Goal: Information Seeking & Learning: Learn about a topic

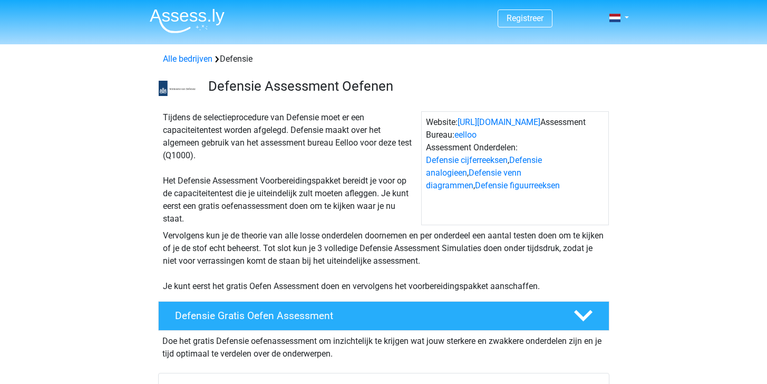
click at [407, 116] on div "Tijdens de selectieprocedure van Defensie moet er een capaciteitentest worden a…" at bounding box center [290, 168] width 262 height 114
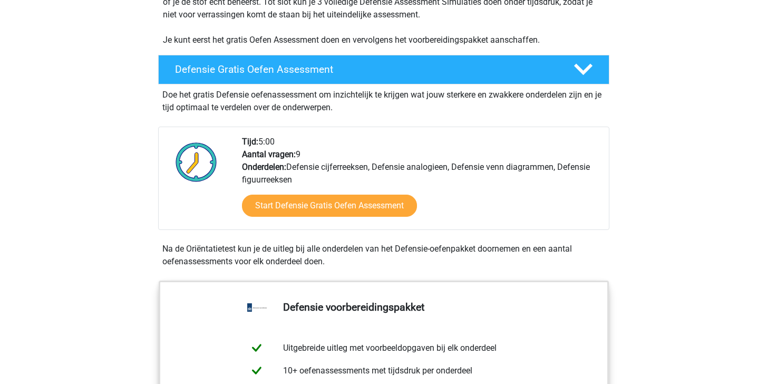
scroll to position [84, 0]
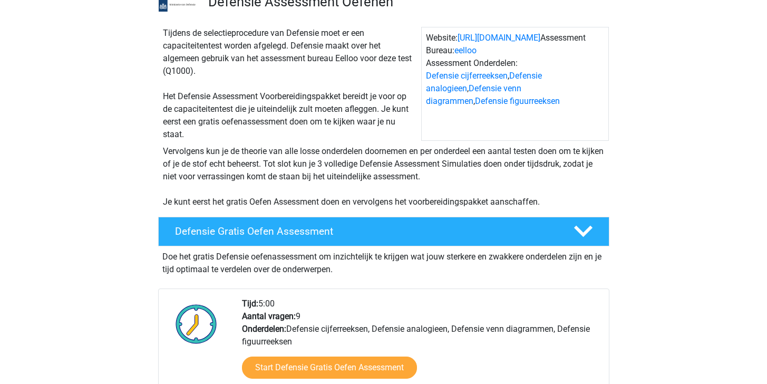
click at [349, 211] on div "Tijdens de selectieprocedure van Defensie moet er een capaciteitentest worden a…" at bounding box center [383, 115] width 501 height 194
click at [354, 225] on h4 "Defensie Gratis Oefen Assessment" at bounding box center [366, 231] width 382 height 12
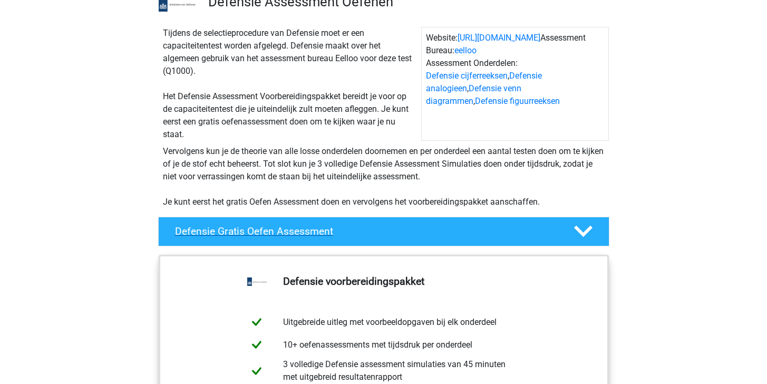
click at [354, 224] on div "Defensie Gratis Oefen Assessment" at bounding box center [383, 232] width 451 height 30
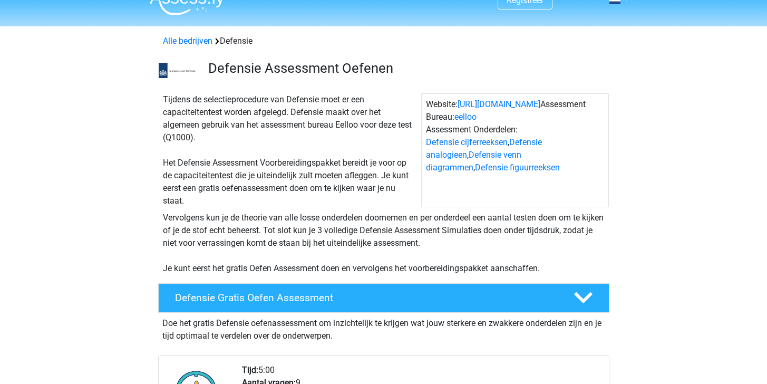
scroll to position [0, 0]
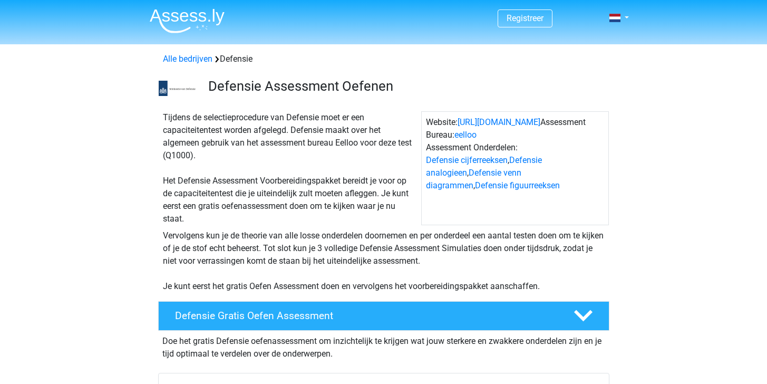
click at [205, 22] on img at bounding box center [187, 20] width 75 height 25
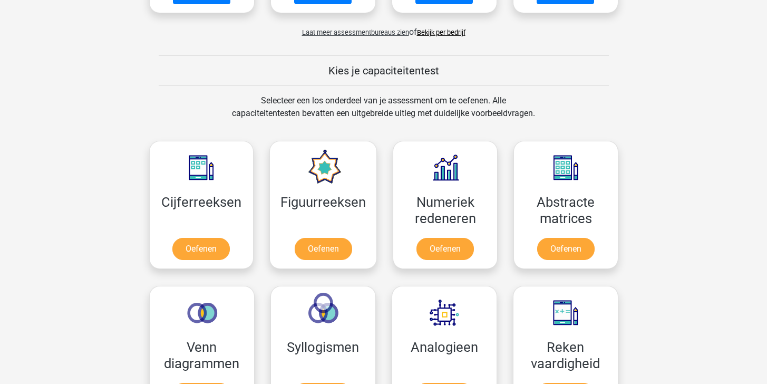
scroll to position [286, 0]
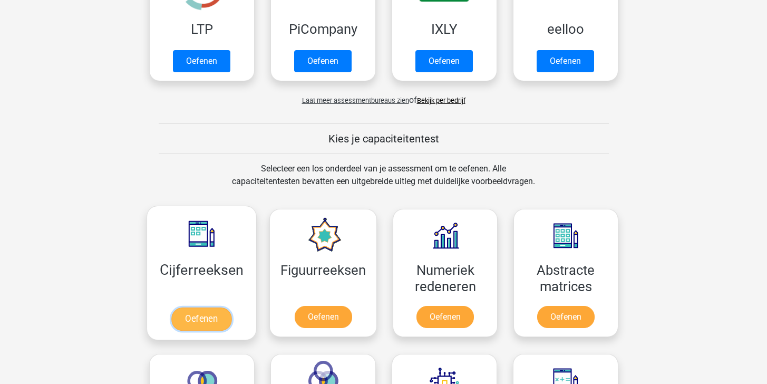
click at [226, 310] on link "Oefenen" at bounding box center [201, 318] width 60 height 23
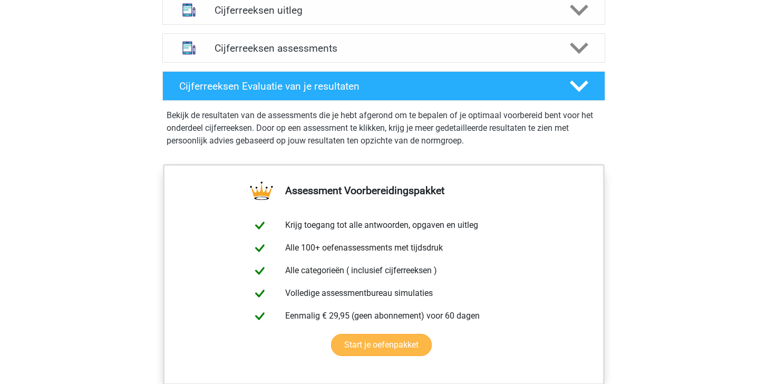
scroll to position [524, 0]
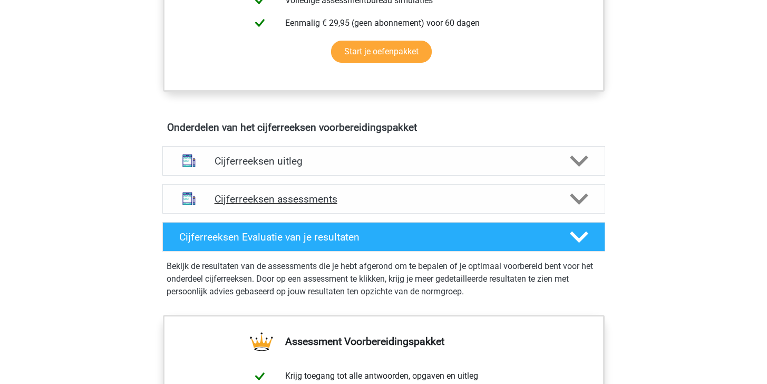
click at [331, 205] on h4 "Cijferreeksen assessments" at bounding box center [383, 199] width 338 height 12
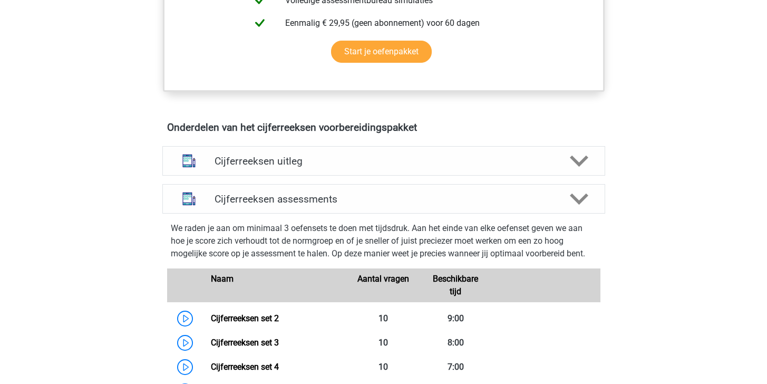
scroll to position [835, 0]
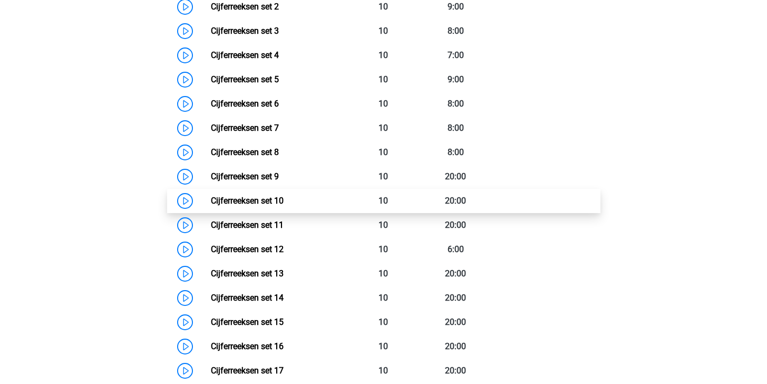
click at [284, 206] on link "Cijferreeksen set 10" at bounding box center [247, 201] width 73 height 10
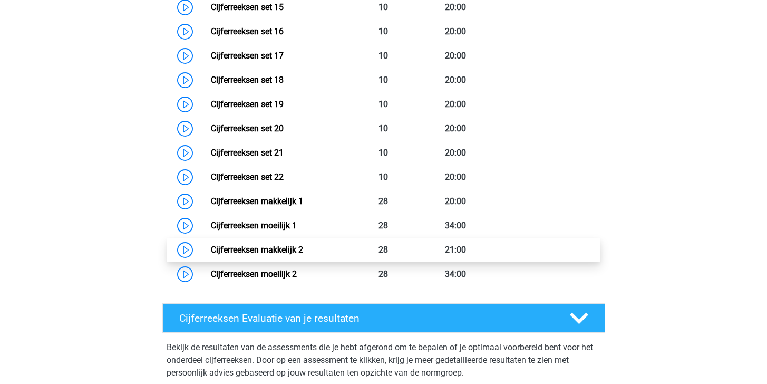
scroll to position [1218, 0]
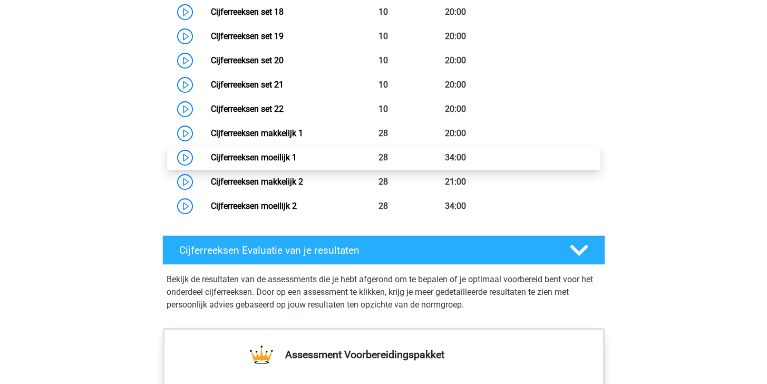
click at [297, 162] on link "Cijferreeksen moeilijk 1" at bounding box center [254, 157] width 86 height 10
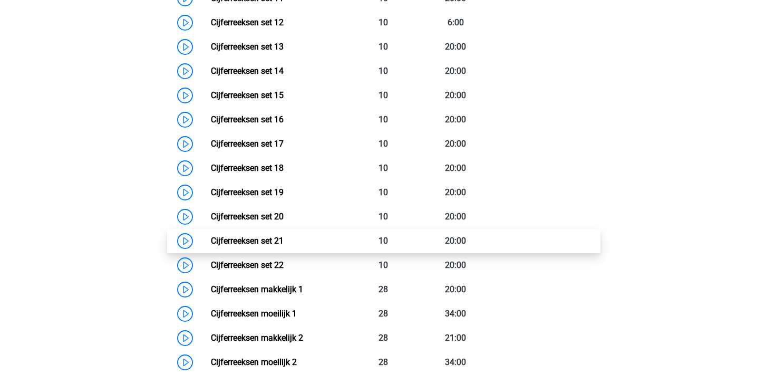
scroll to position [1053, 0]
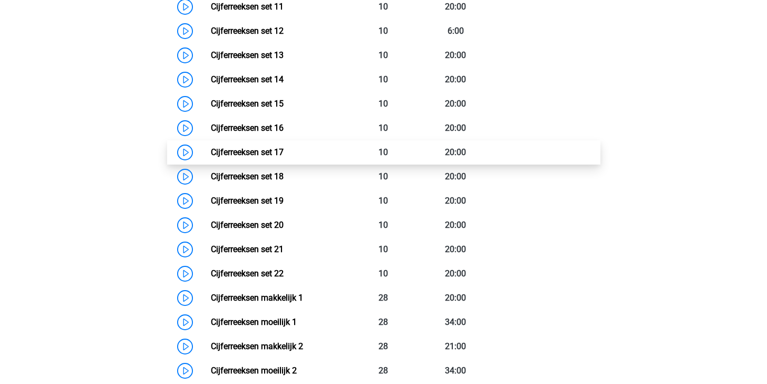
click at [284, 157] on link "Cijferreeksen set 17" at bounding box center [247, 152] width 73 height 10
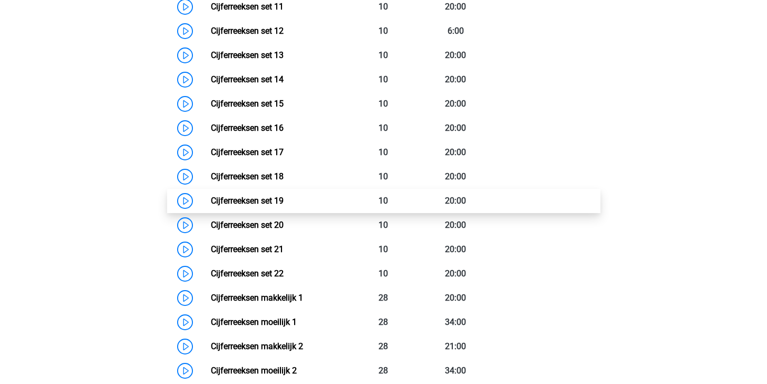
click at [284, 206] on link "Cijferreeksen set 19" at bounding box center [247, 201] width 73 height 10
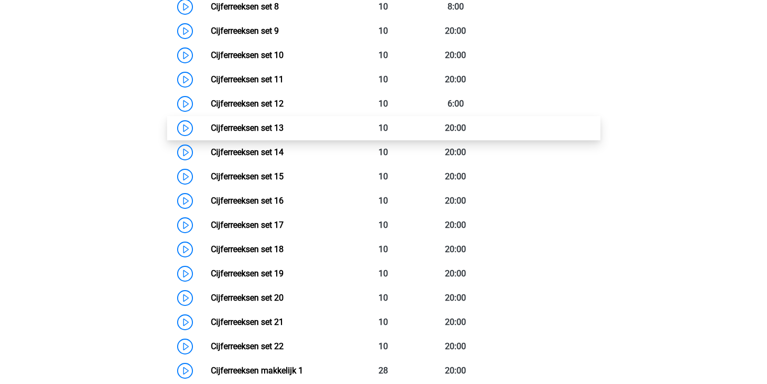
scroll to position [961, 0]
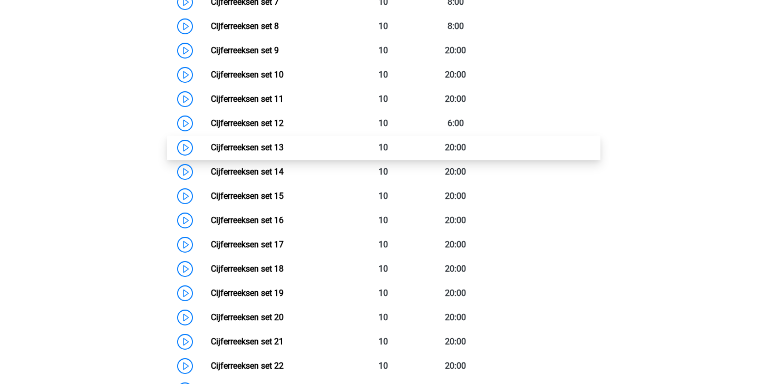
click at [284, 149] on link "Cijferreeksen set 13" at bounding box center [247, 147] width 73 height 10
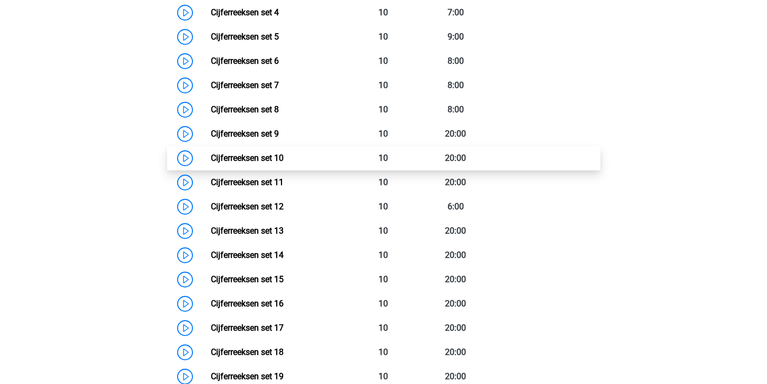
scroll to position [870, 0]
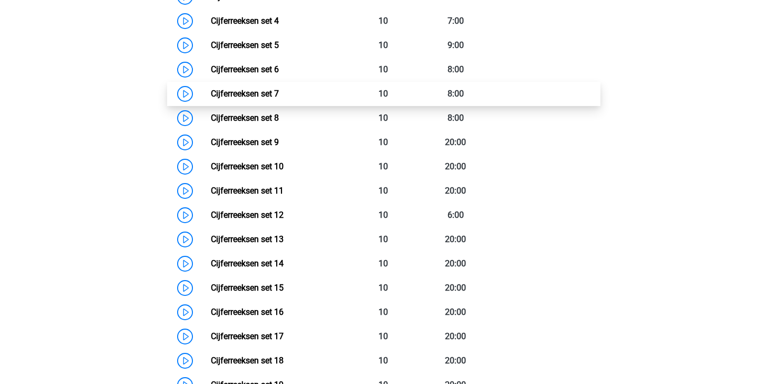
click at [233, 99] on link "Cijferreeksen set 7" at bounding box center [245, 94] width 68 height 10
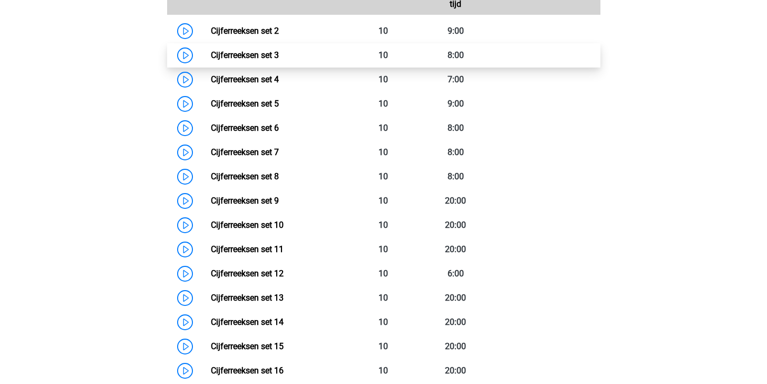
scroll to position [776, 0]
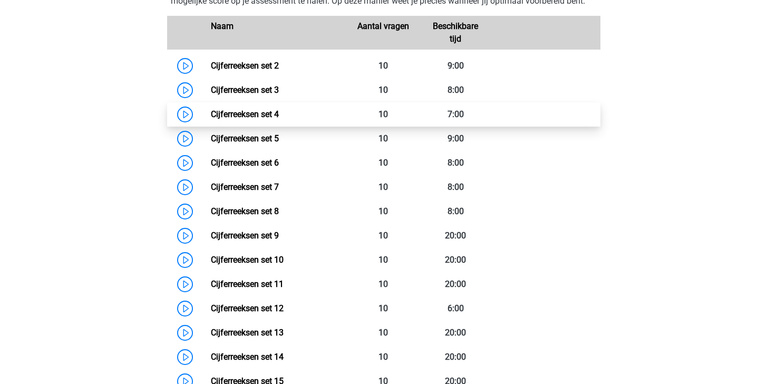
click at [245, 119] on link "Cijferreeksen set 4" at bounding box center [245, 114] width 68 height 10
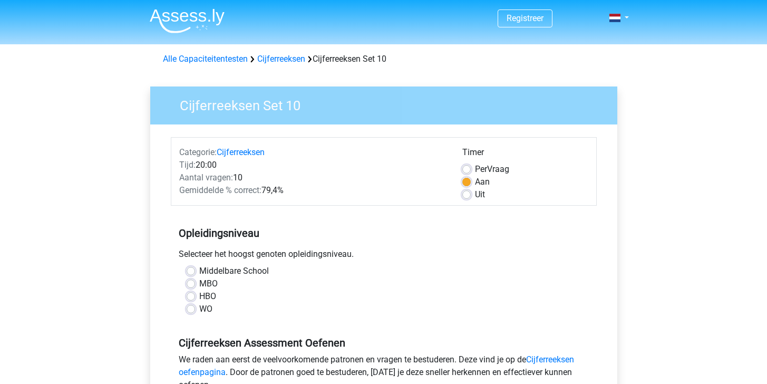
click at [209, 297] on label "HBO" at bounding box center [207, 296] width 17 height 13
click at [195, 297] on input "HBO" at bounding box center [191, 295] width 8 height 11
radio input "true"
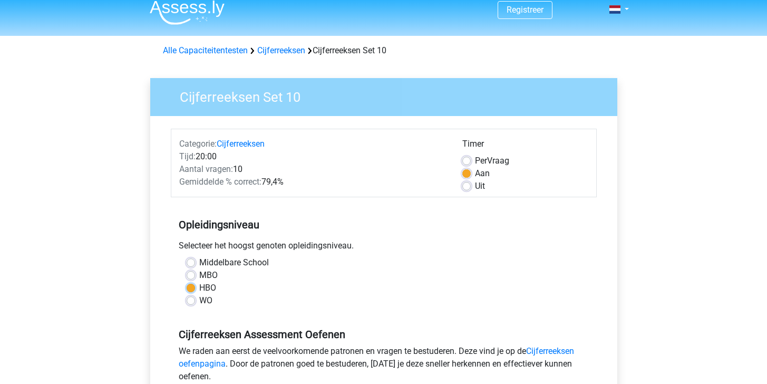
scroll to position [387, 0]
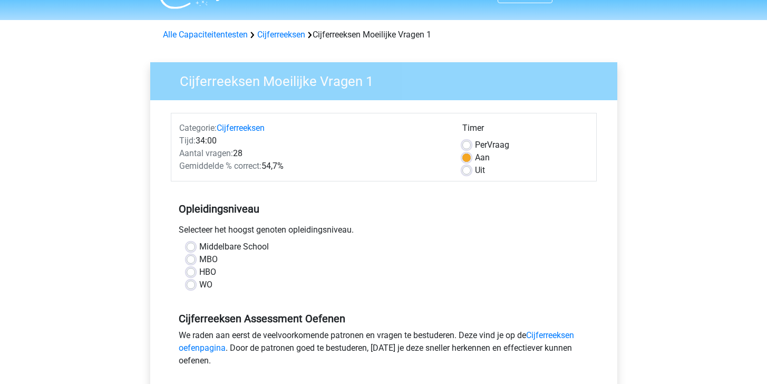
scroll to position [70, 0]
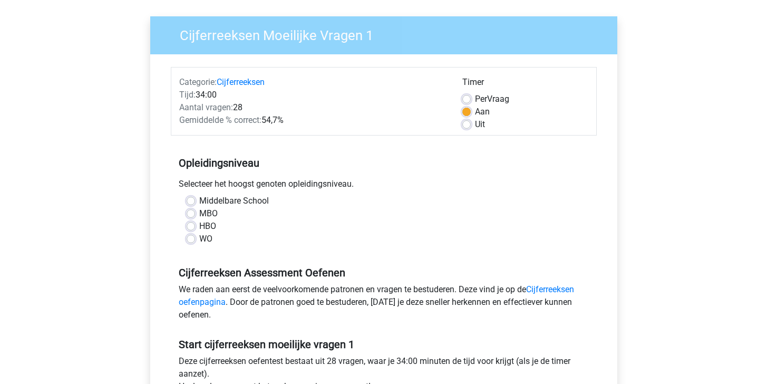
click at [195, 226] on div "HBO" at bounding box center [384, 226] width 394 height 13
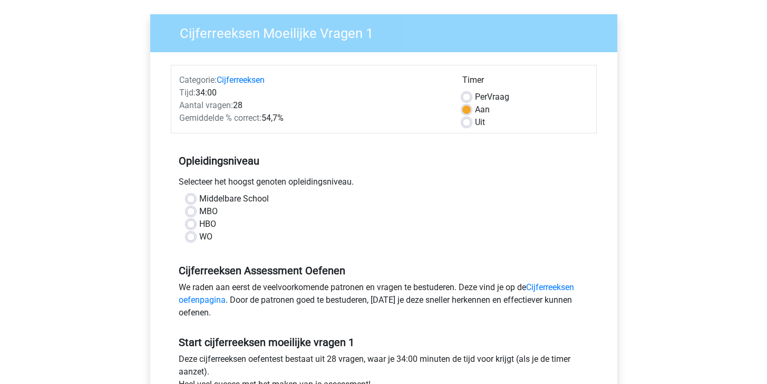
click at [199, 227] on label "HBO" at bounding box center [207, 224] width 17 height 13
click at [190, 227] on input "HBO" at bounding box center [191, 223] width 8 height 11
radio input "true"
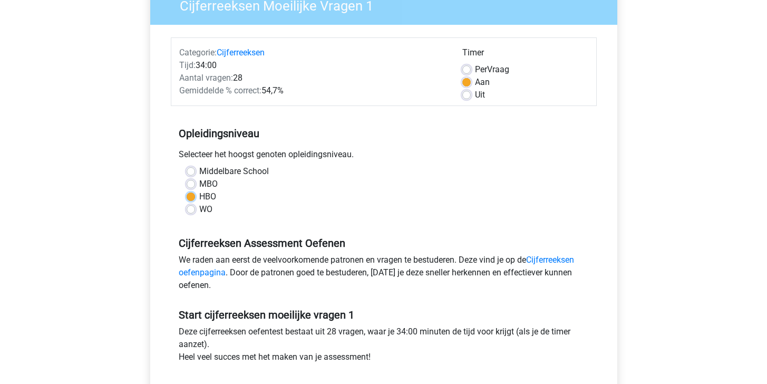
scroll to position [17, 0]
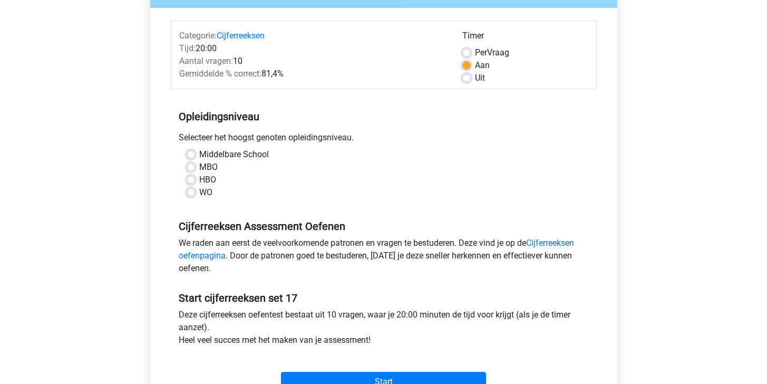
scroll to position [211, 0]
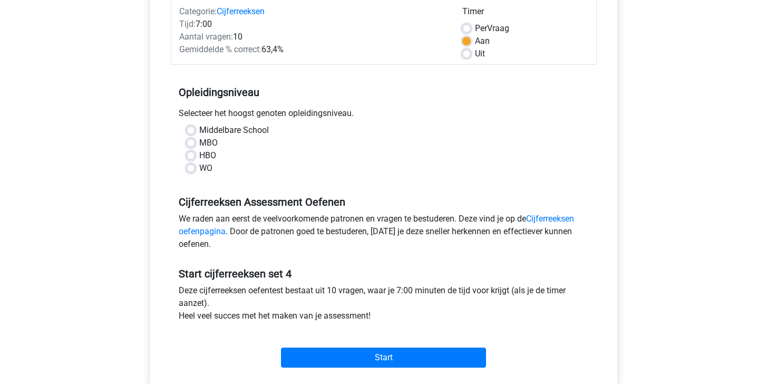
scroll to position [151, 0]
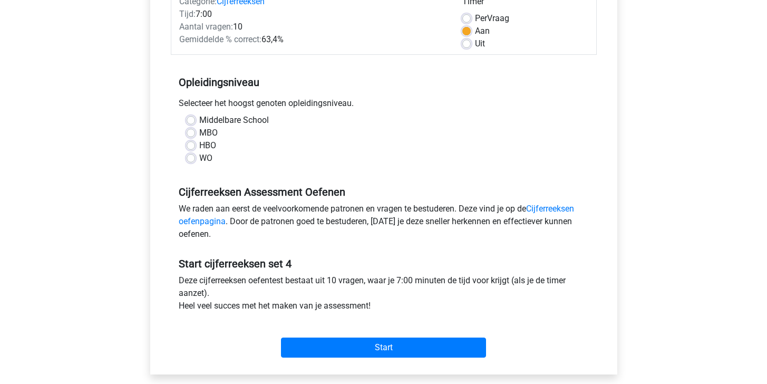
click at [199, 146] on label "HBO" at bounding box center [207, 145] width 17 height 13
click at [192, 146] on input "HBO" at bounding box center [191, 144] width 8 height 11
radio input "true"
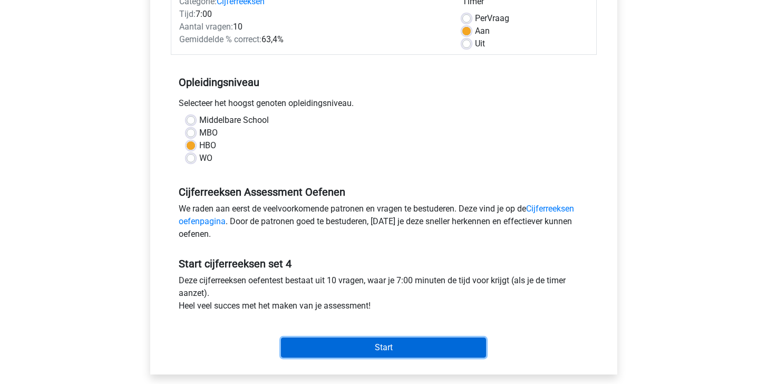
click at [372, 353] on input "Start" at bounding box center [383, 347] width 205 height 20
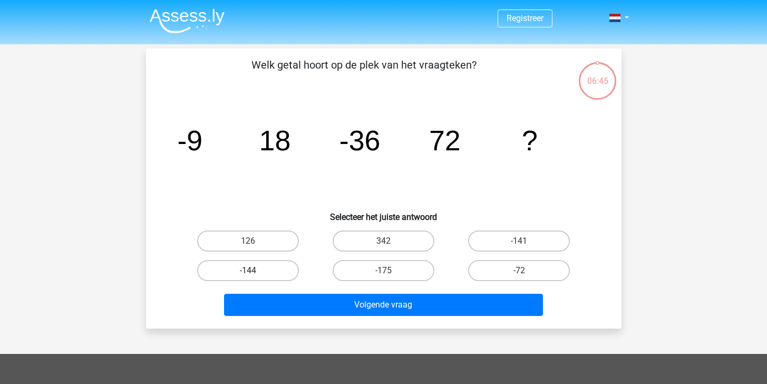
click at [287, 270] on label "-144" at bounding box center [248, 270] width 102 height 21
click at [255, 270] on input "-144" at bounding box center [251, 273] width 7 height 7
radio input "true"
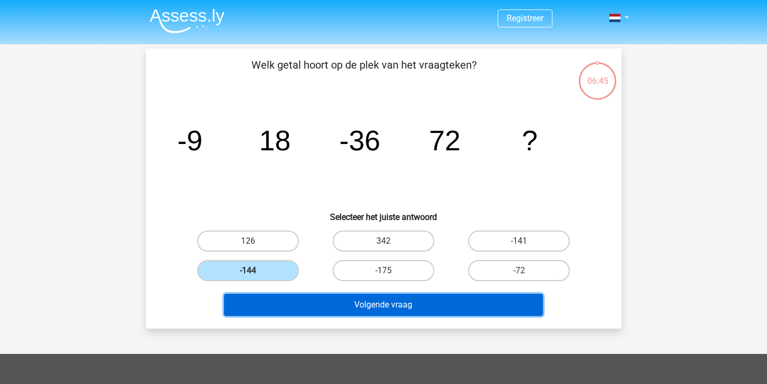
click at [329, 305] on button "Volgende vraag" at bounding box center [383, 305] width 319 height 22
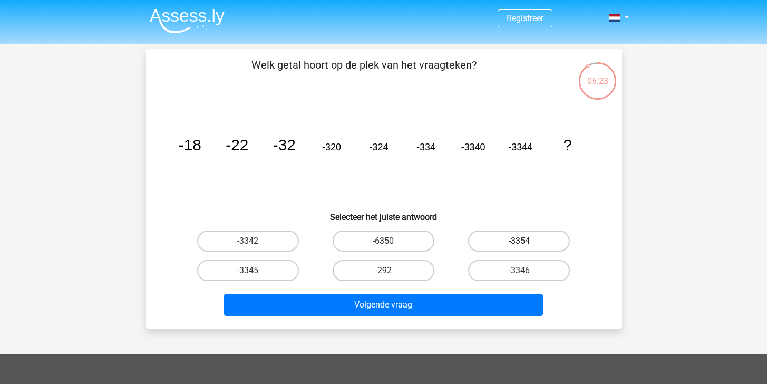
click at [483, 248] on label "-3354" at bounding box center [519, 240] width 102 height 21
click at [519, 248] on input "-3354" at bounding box center [522, 244] width 7 height 7
radio input "true"
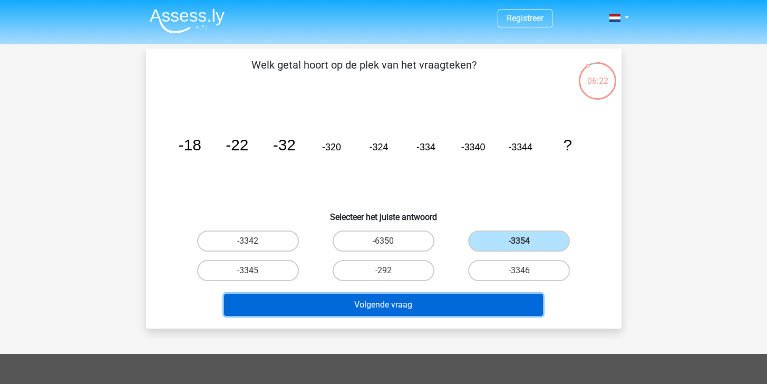
click at [474, 301] on button "Volgende vraag" at bounding box center [383, 305] width 319 height 22
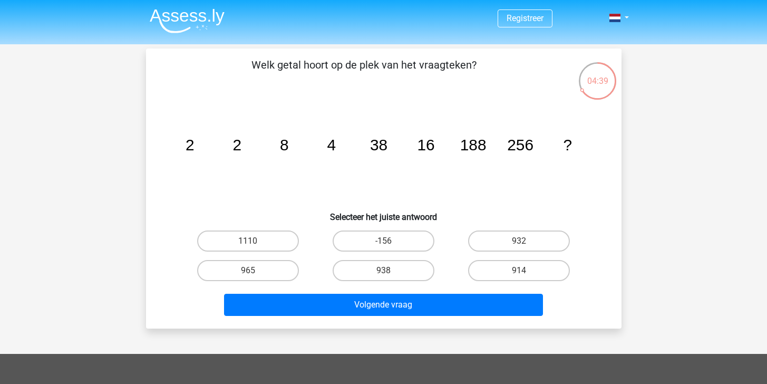
click at [251, 245] on input "1110" at bounding box center [251, 244] width 7 height 7
radio input "true"
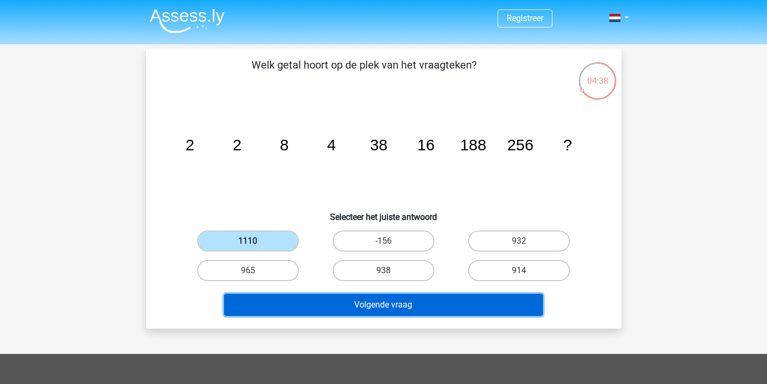
click at [346, 294] on button "Volgende vraag" at bounding box center [383, 305] width 319 height 22
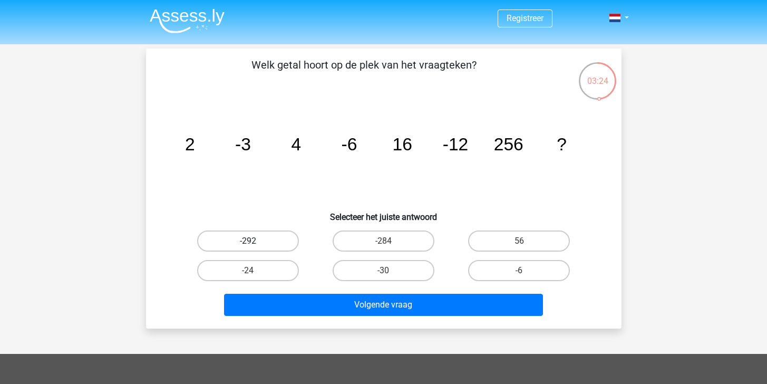
click at [258, 239] on label "-292" at bounding box center [248, 240] width 102 height 21
click at [255, 241] on input "-292" at bounding box center [251, 244] width 7 height 7
radio input "true"
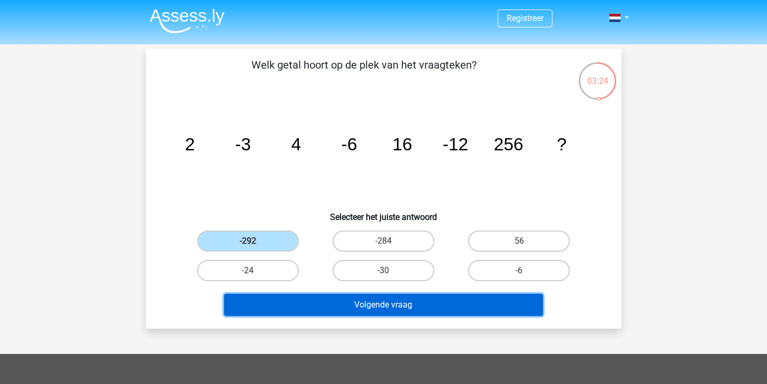
click at [331, 295] on button "Volgende vraag" at bounding box center [383, 305] width 319 height 22
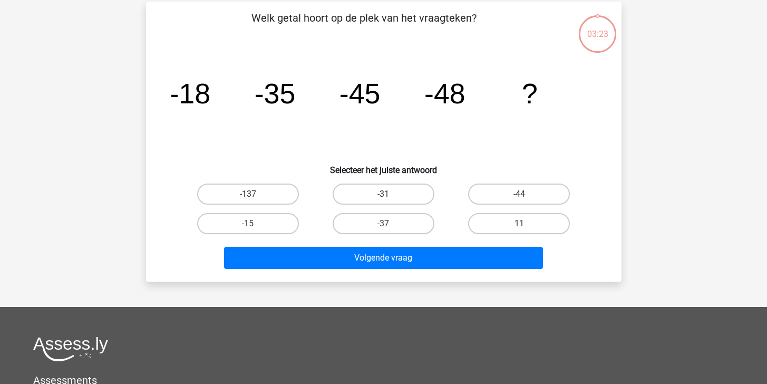
scroll to position [48, 0]
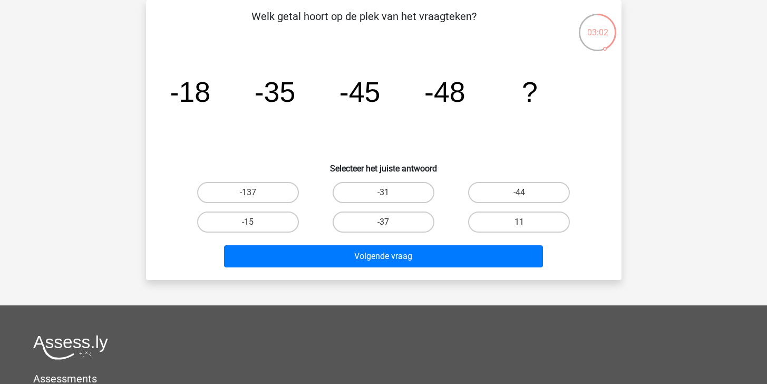
click at [486, 203] on div "-44" at bounding box center [518, 193] width 135 height 30
click at [489, 199] on label "-44" at bounding box center [519, 192] width 102 height 21
click at [519, 199] on input "-44" at bounding box center [522, 195] width 7 height 7
radio input "true"
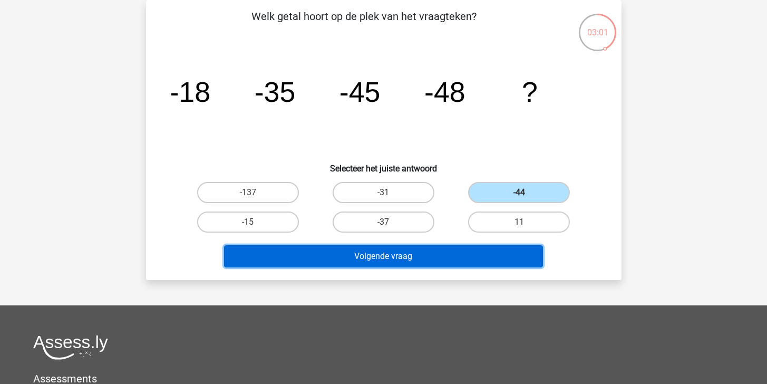
click at [460, 255] on button "Volgende vraag" at bounding box center [383, 256] width 319 height 22
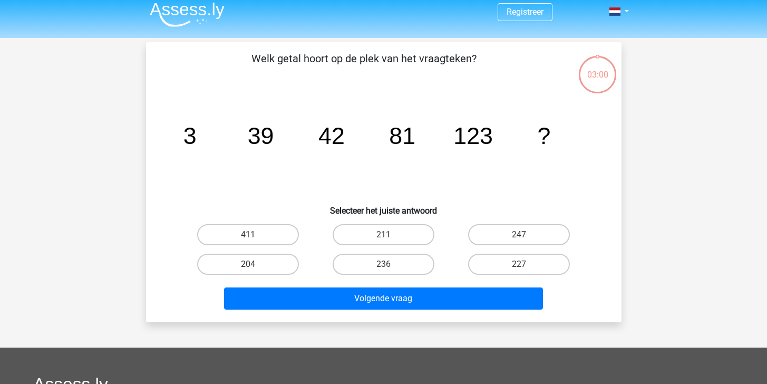
scroll to position [6, 0]
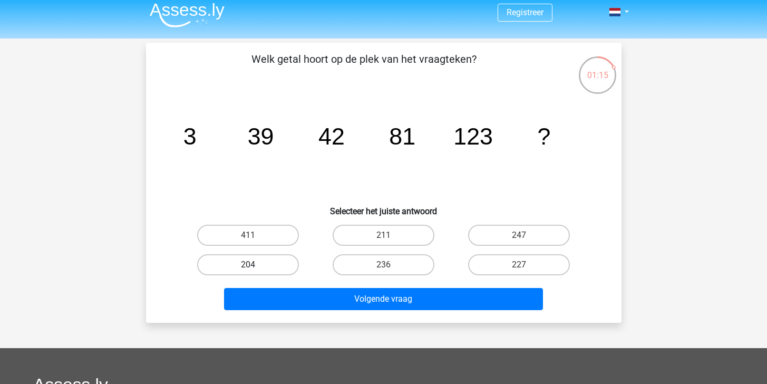
click at [278, 269] on label "204" at bounding box center [248, 264] width 102 height 21
click at [255, 269] on input "204" at bounding box center [251, 268] width 7 height 7
radio input "true"
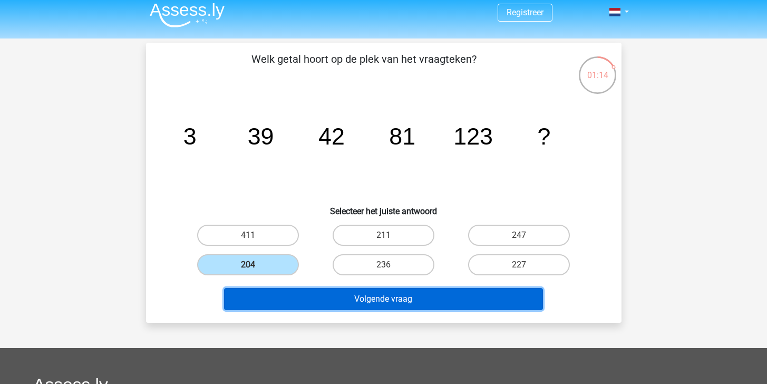
click at [367, 303] on button "Volgende vraag" at bounding box center [383, 299] width 319 height 22
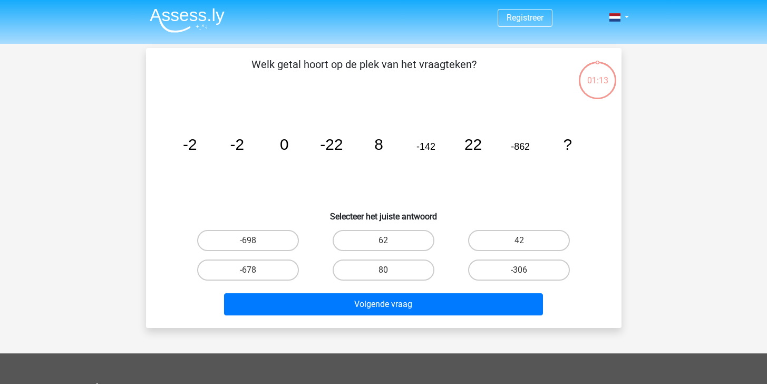
scroll to position [0, 0]
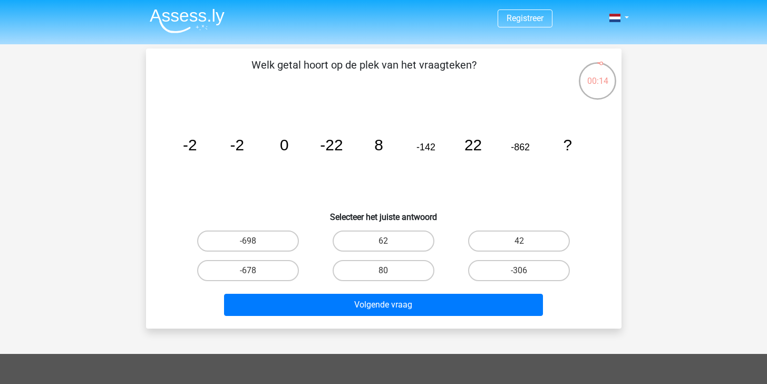
click at [276, 224] on div "Welk getal hoort op de plek van het vraagteken? image/svg+xml -2 -2 0 -22 8 -14…" at bounding box center [383, 188] width 467 height 263
click at [288, 233] on label "-698" at bounding box center [248, 240] width 102 height 21
click at [255, 241] on input "-698" at bounding box center [251, 244] width 7 height 7
radio input "true"
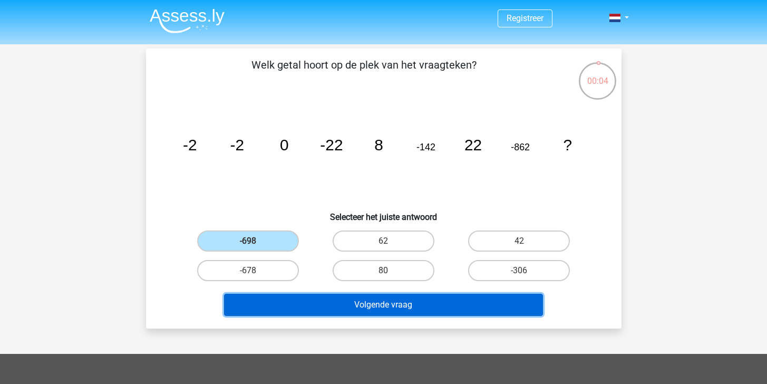
click at [394, 299] on button "Volgende vraag" at bounding box center [383, 305] width 319 height 22
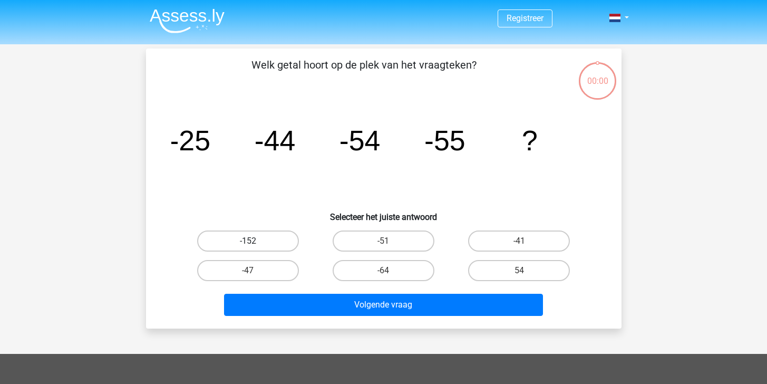
click at [294, 246] on label "-152" at bounding box center [248, 240] width 102 height 21
click at [255, 246] on input "-152" at bounding box center [251, 244] width 7 height 7
radio input "true"
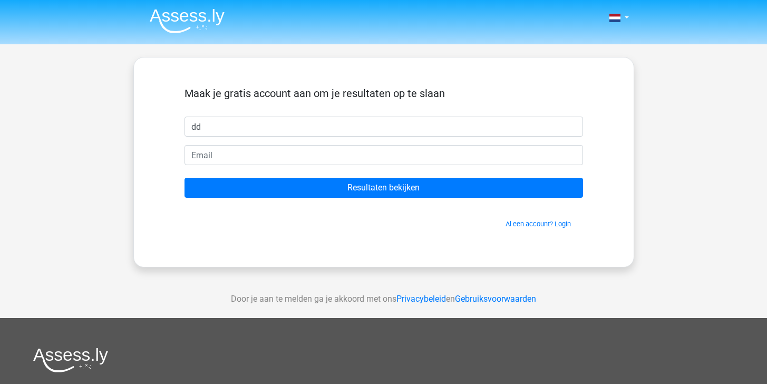
type input "dd"
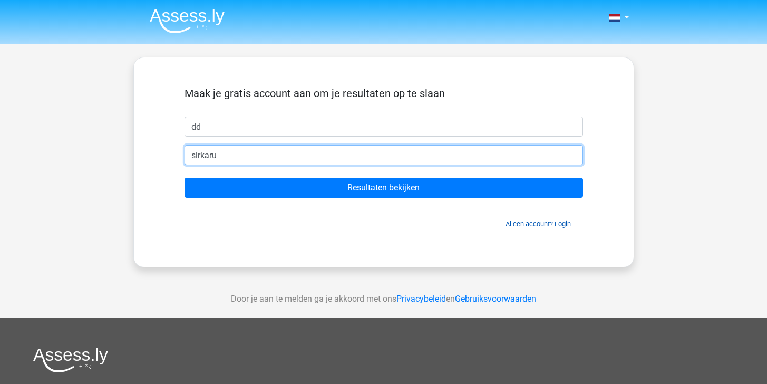
type input "sirkaru"
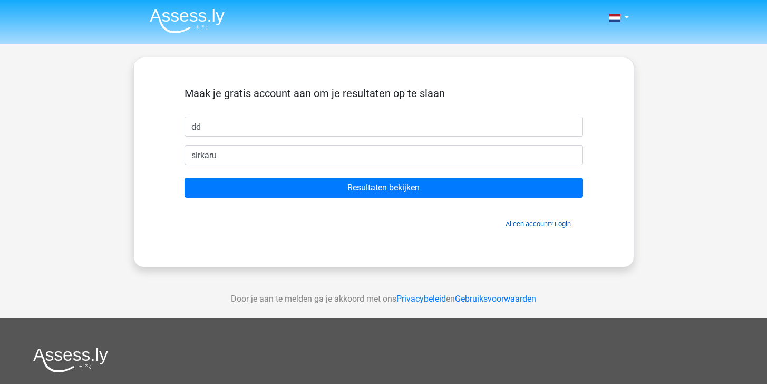
click at [511, 222] on link "Al een account? Login" at bounding box center [537, 224] width 65 height 8
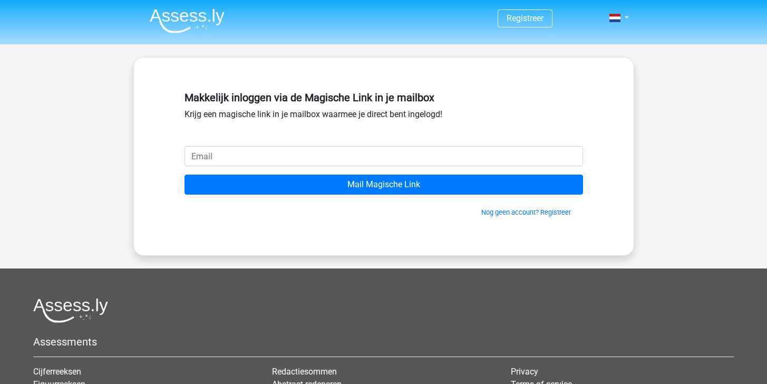
click at [343, 151] on input "email" at bounding box center [383, 156] width 398 height 20
type input "sirkaruto@gmail.com"
click at [184, 174] on input "Mail Magische Link" at bounding box center [383, 184] width 398 height 20
